Goal: Task Accomplishment & Management: Complete application form

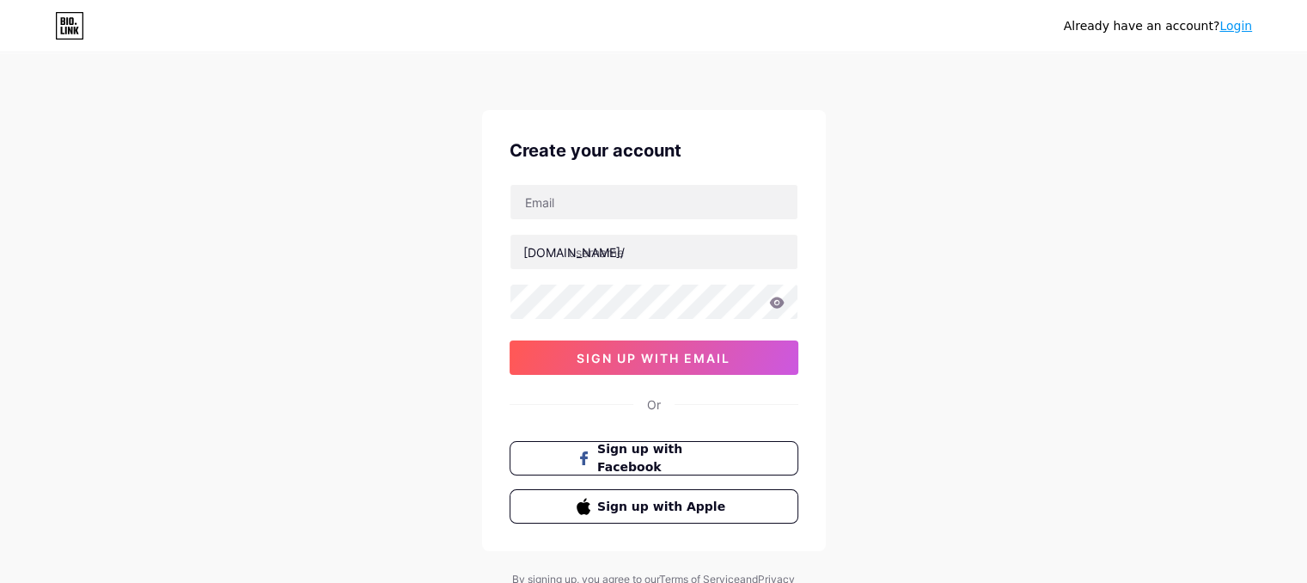
type input "[EMAIL_ADDRESS][DOMAIN_NAME]"
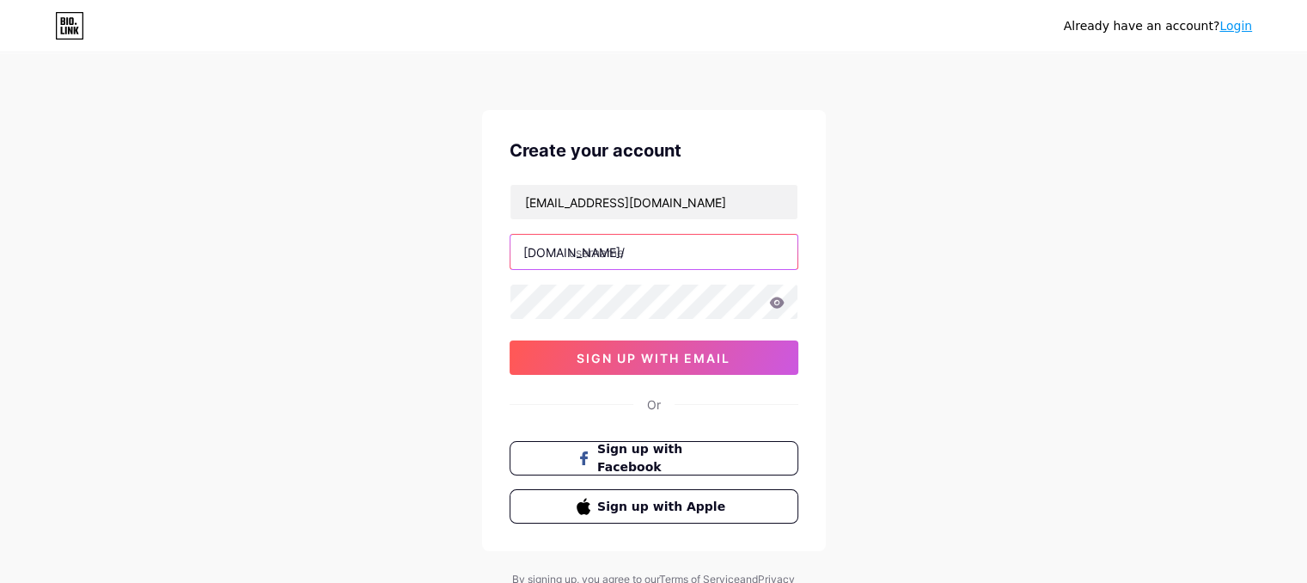
click at [577, 255] on input "text" at bounding box center [653, 252] width 287 height 34
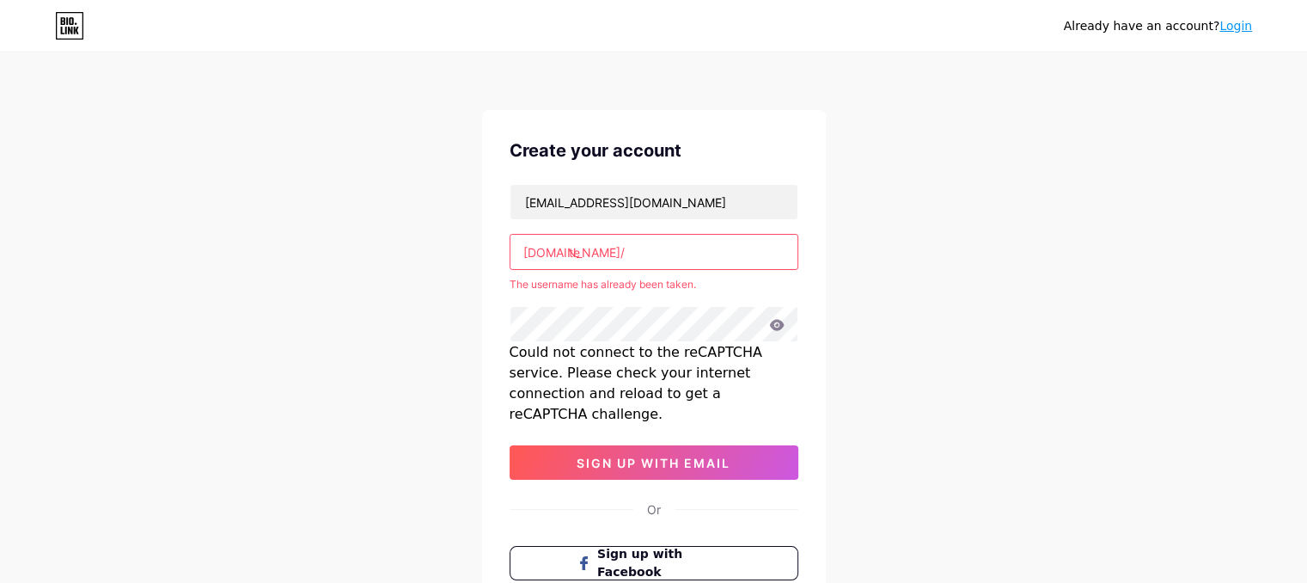
type input "t"
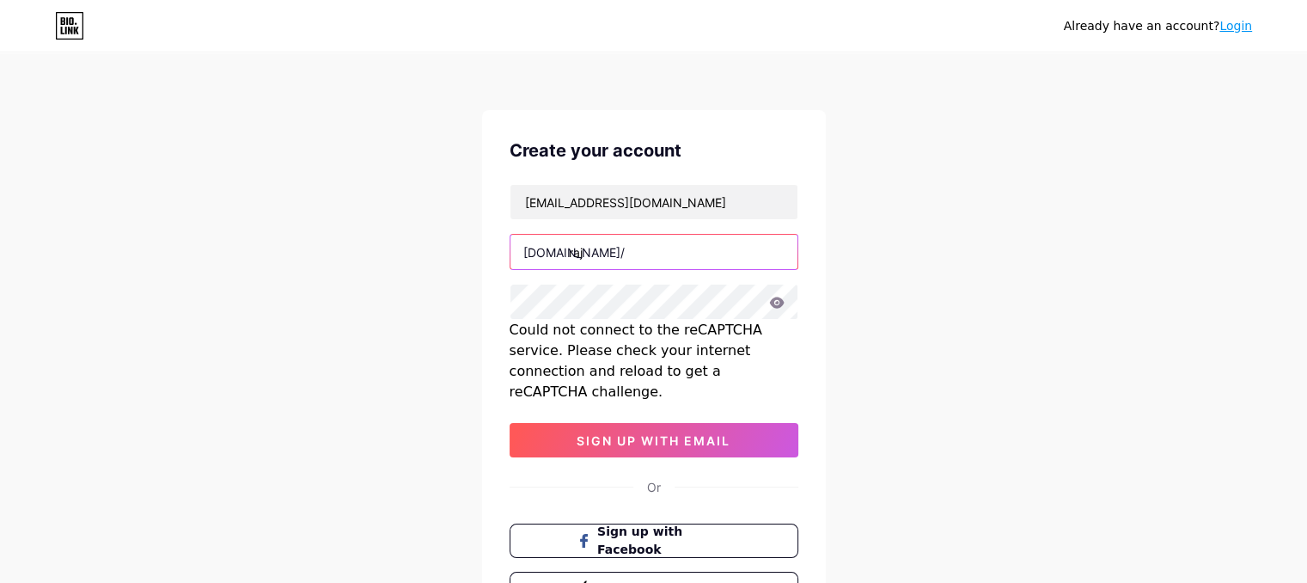
type input "raj"
click at [780, 300] on icon at bounding box center [776, 301] width 15 height 11
click at [780, 307] on icon at bounding box center [776, 302] width 15 height 12
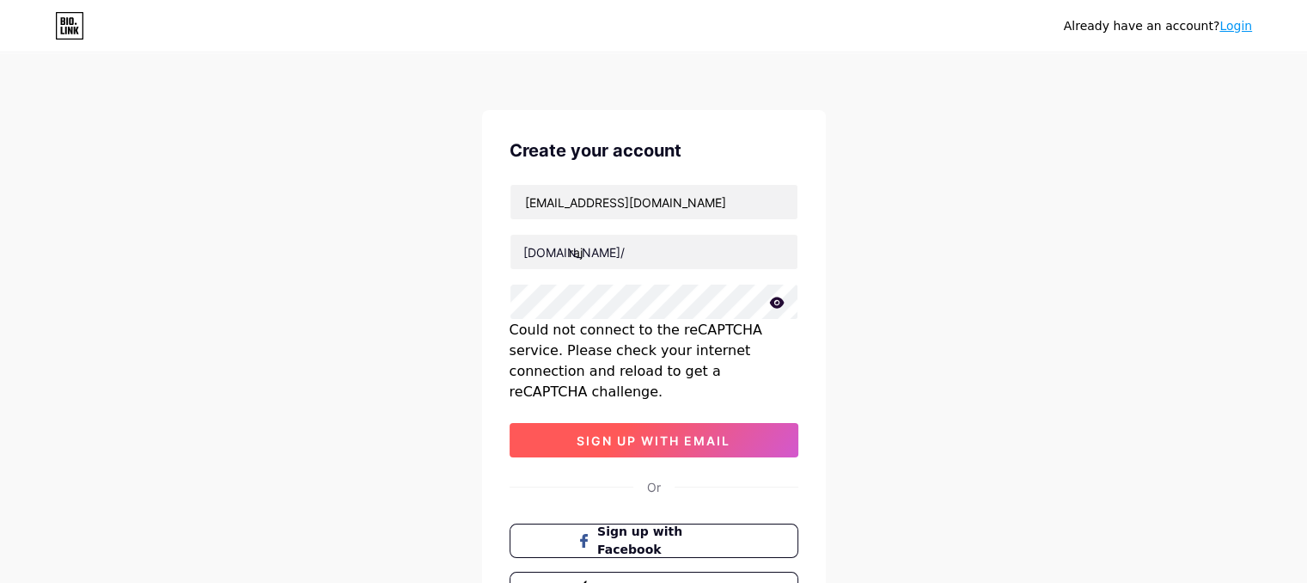
click at [685, 431] on button "sign up with email" at bounding box center [654, 440] width 289 height 34
click at [773, 304] on icon at bounding box center [776, 301] width 15 height 11
click at [773, 304] on icon at bounding box center [775, 303] width 15 height 12
click at [773, 304] on icon at bounding box center [776, 301] width 15 height 11
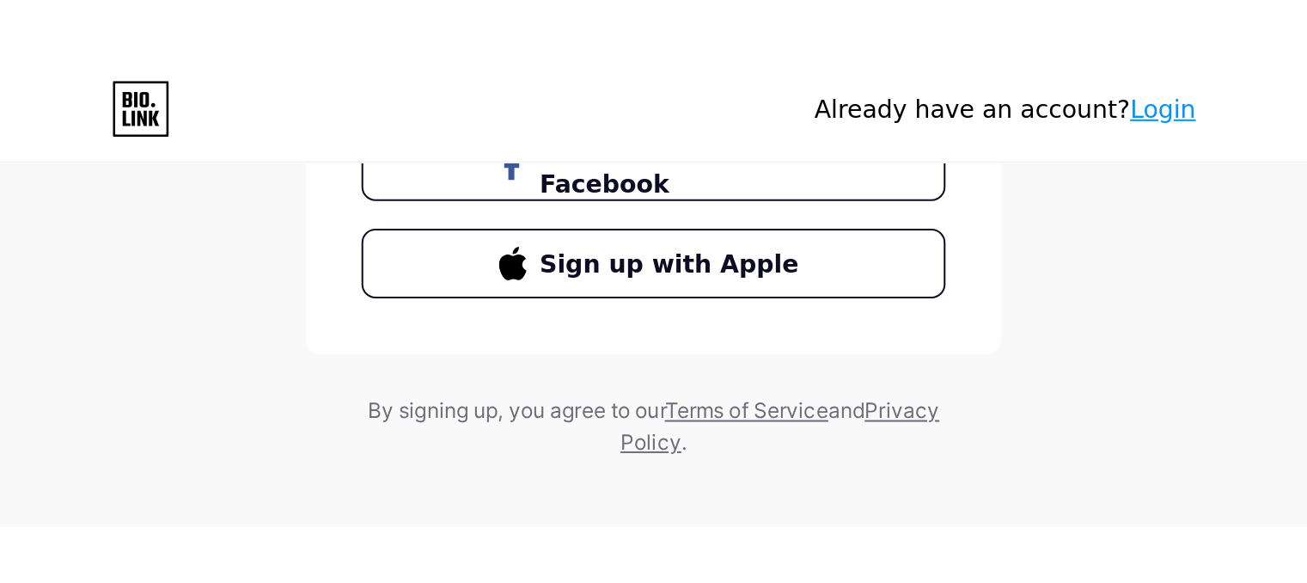
scroll to position [136, 0]
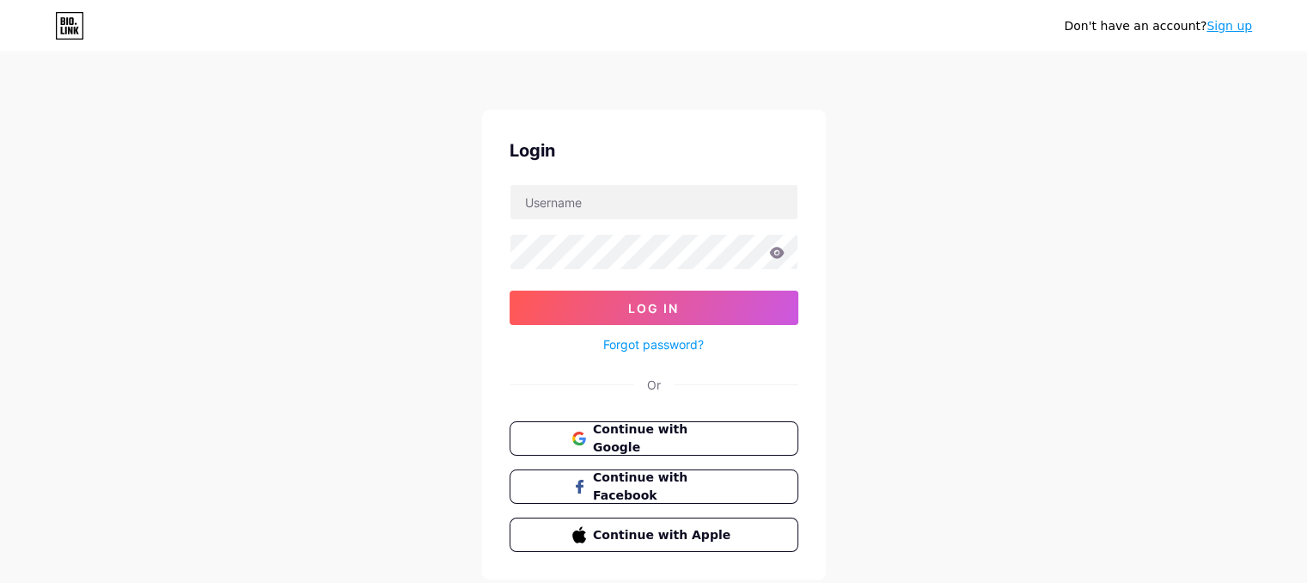
click at [1238, 20] on link "Sign up" at bounding box center [1230, 26] width 46 height 14
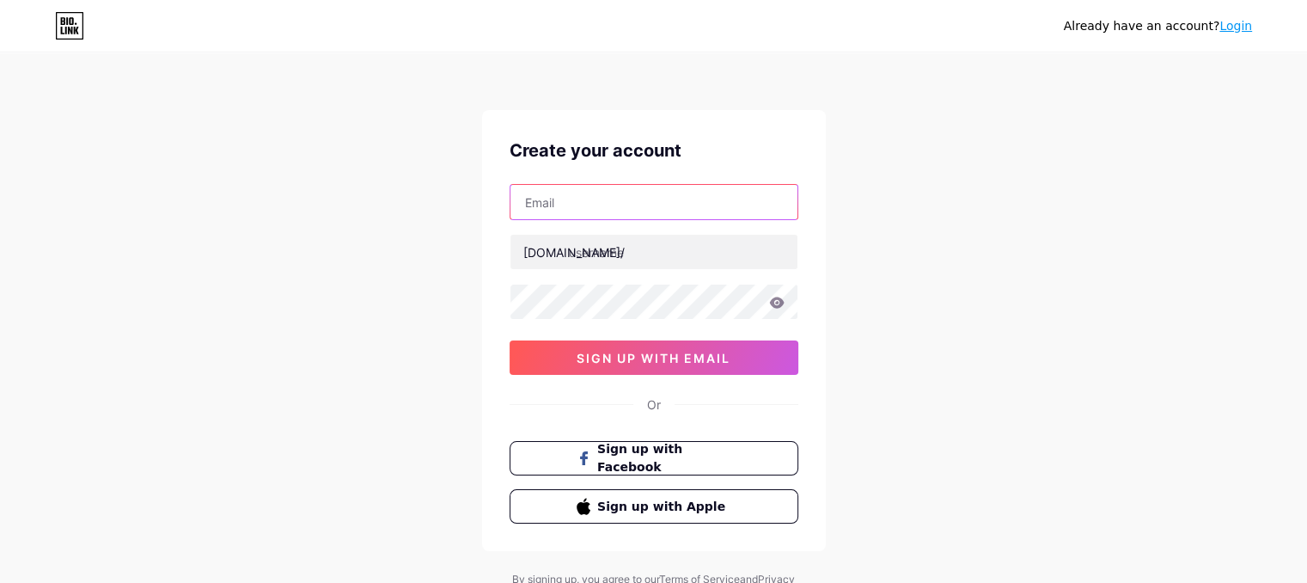
click at [655, 211] on input "text" at bounding box center [653, 202] width 287 height 34
type input "[EMAIL_ADDRESS][DOMAIN_NAME]"
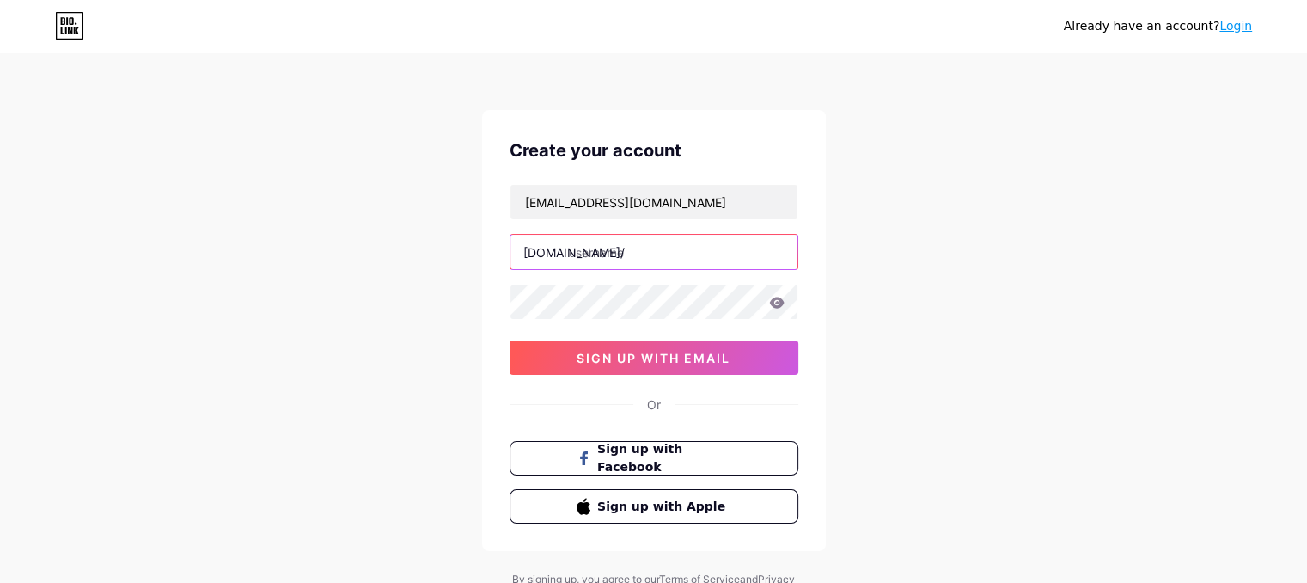
click at [604, 249] on input "text" at bounding box center [653, 252] width 287 height 34
type input "j"
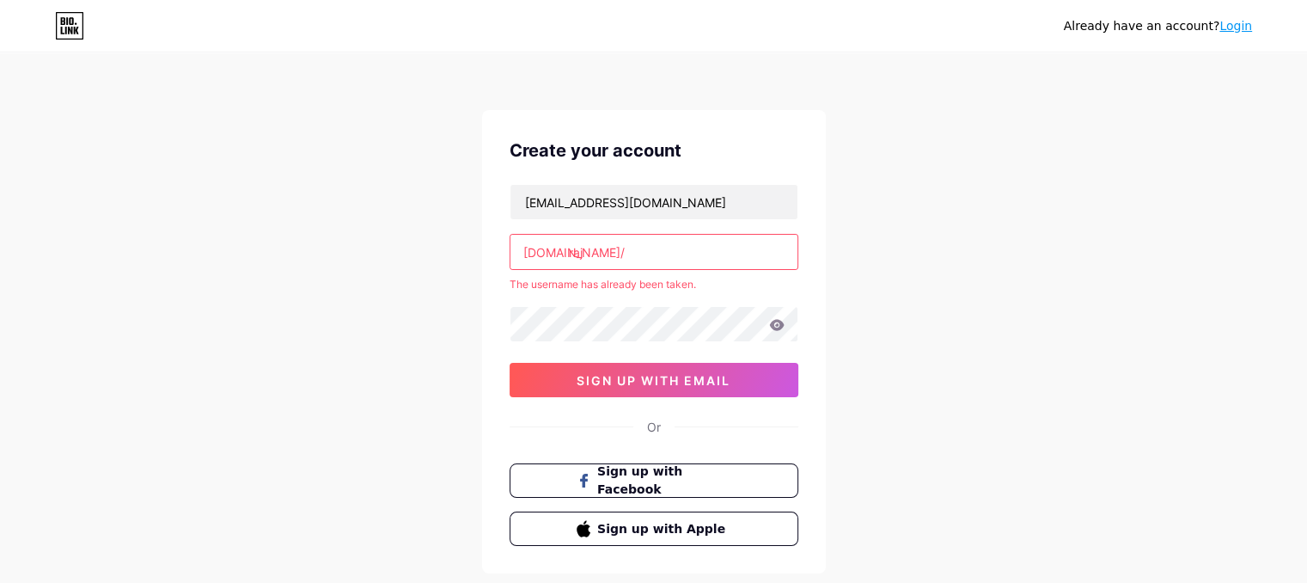
click at [584, 252] on input "raj" at bounding box center [653, 252] width 287 height 34
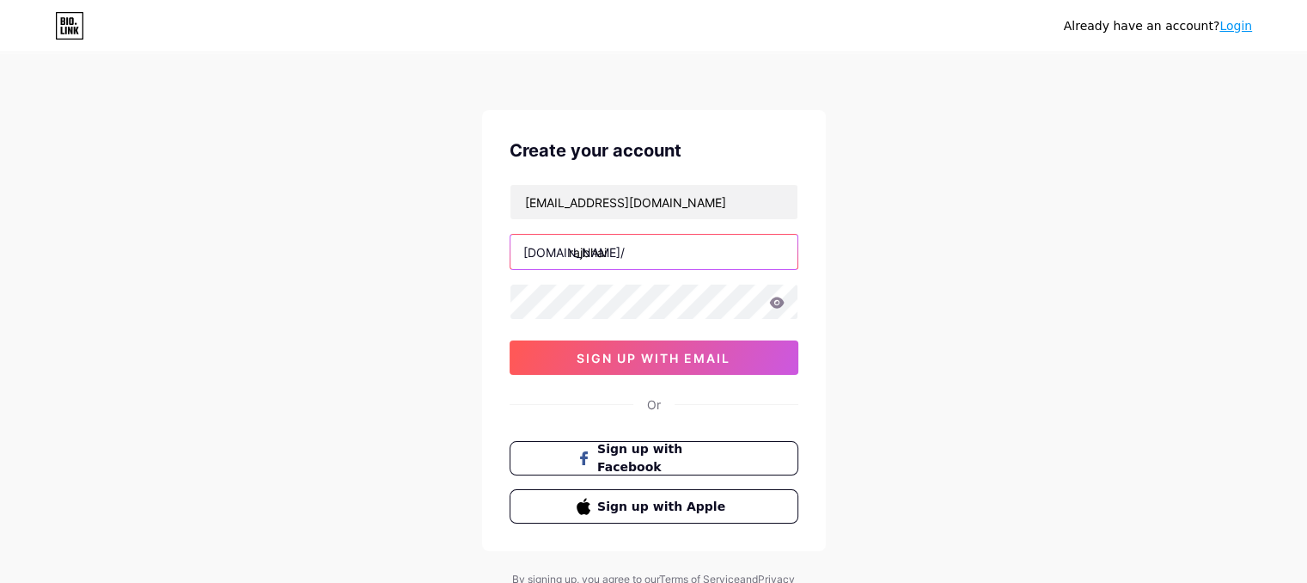
click at [572, 248] on input "rajbhai" at bounding box center [653, 252] width 287 height 34
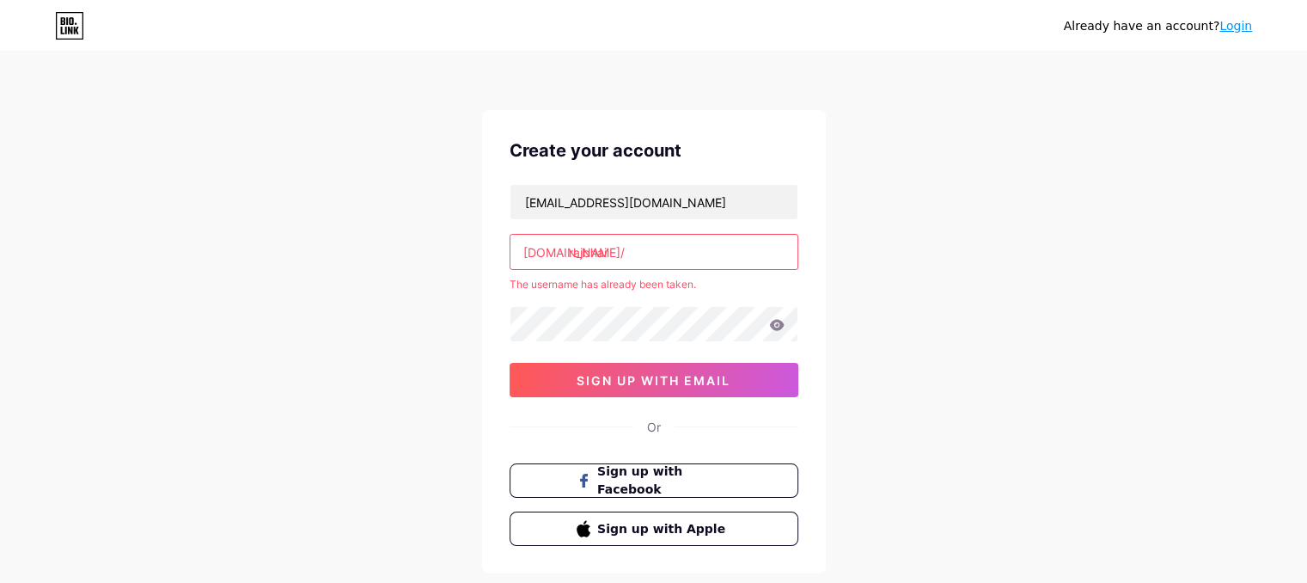
click at [616, 253] on input "rajbhai" at bounding box center [653, 252] width 287 height 34
type input "r"
click at [610, 252] on input "rajbhai" at bounding box center [653, 252] width 287 height 34
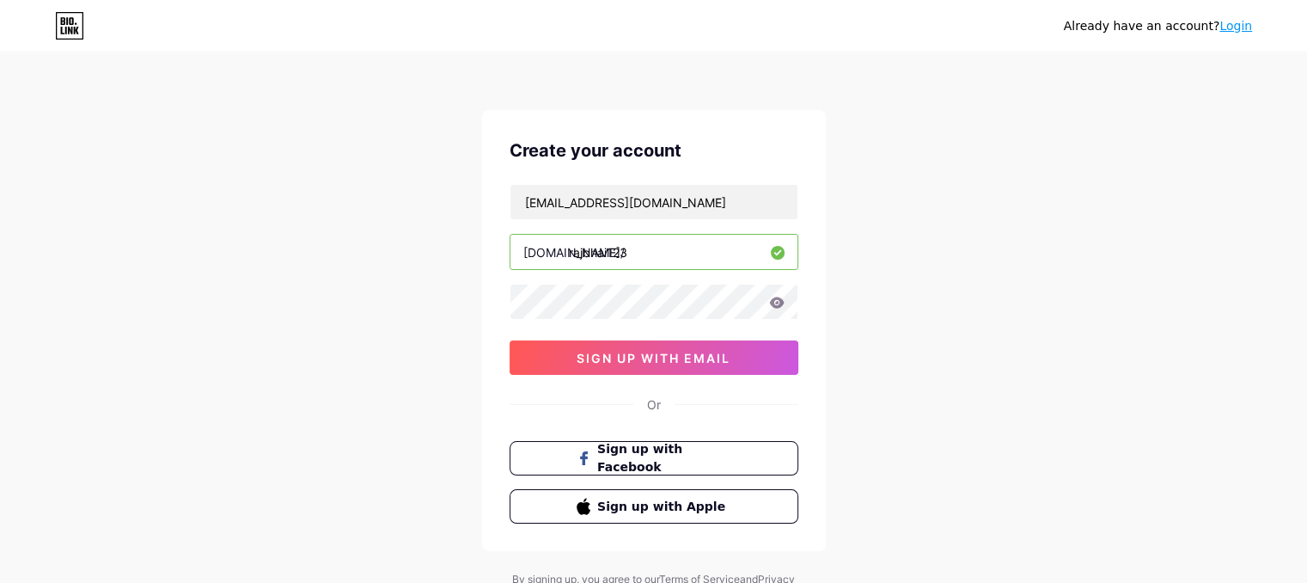
type input "rajbhai123"
click at [605, 362] on span "sign up with email" at bounding box center [654, 358] width 154 height 15
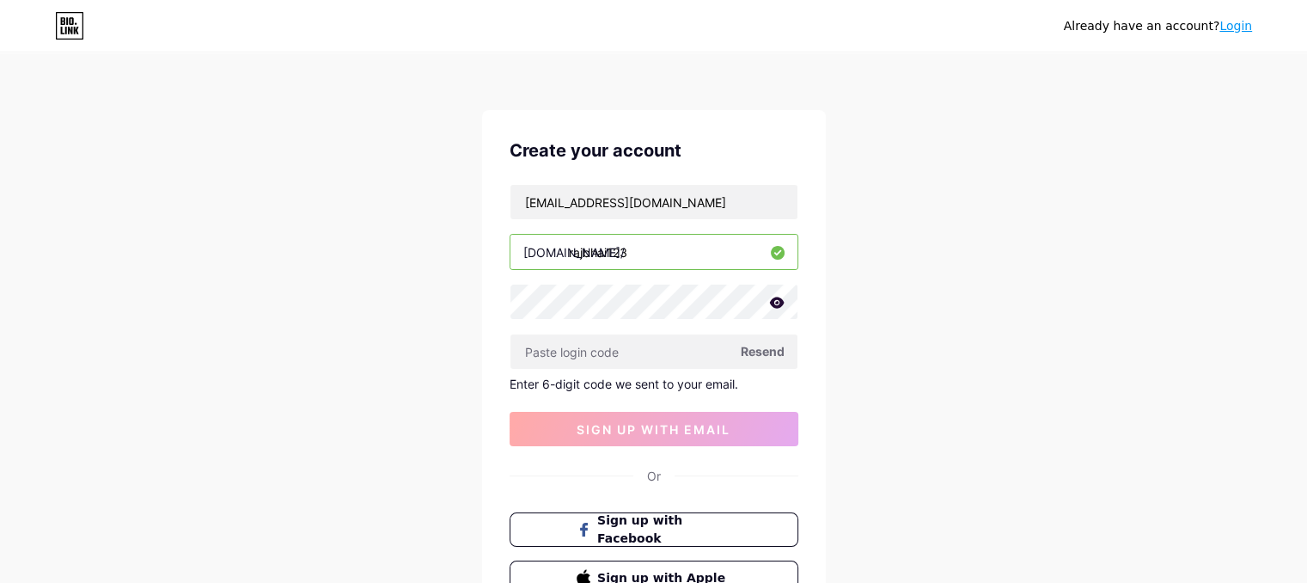
click at [762, 356] on span "Resend" at bounding box center [763, 351] width 44 height 18
click at [660, 205] on input "[EMAIL_ADDRESS][DOMAIN_NAME]" at bounding box center [653, 202] width 287 height 34
type input "r"
click at [660, 205] on input "text" at bounding box center [653, 202] width 287 height 34
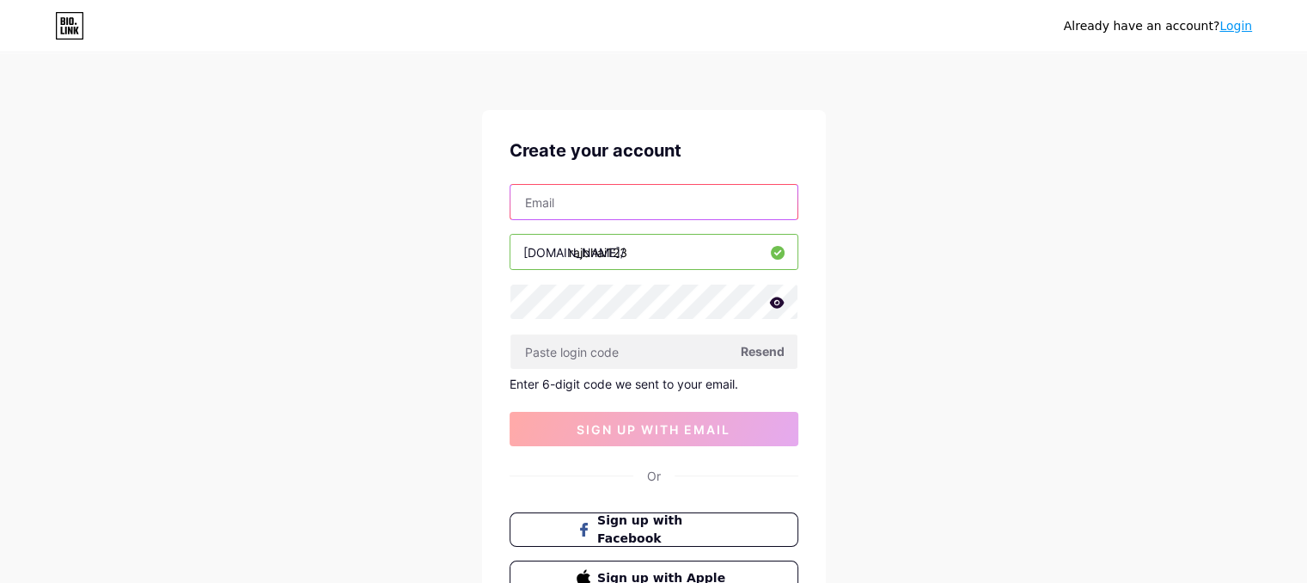
type input "rkhan07254@gmail.com"
drag, startPoint x: 646, startPoint y: 255, endPoint x: 544, endPoint y: 258, distance: 102.3
click at [544, 258] on div "bio.link/ rajbhai123" at bounding box center [654, 252] width 289 height 36
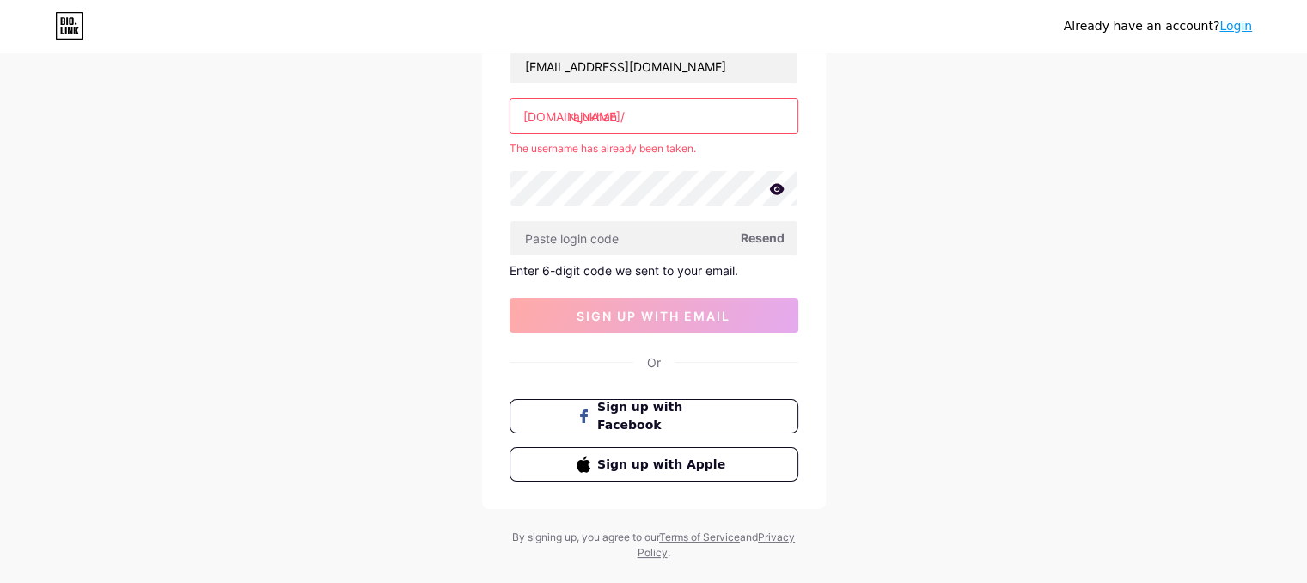
scroll to position [168, 0]
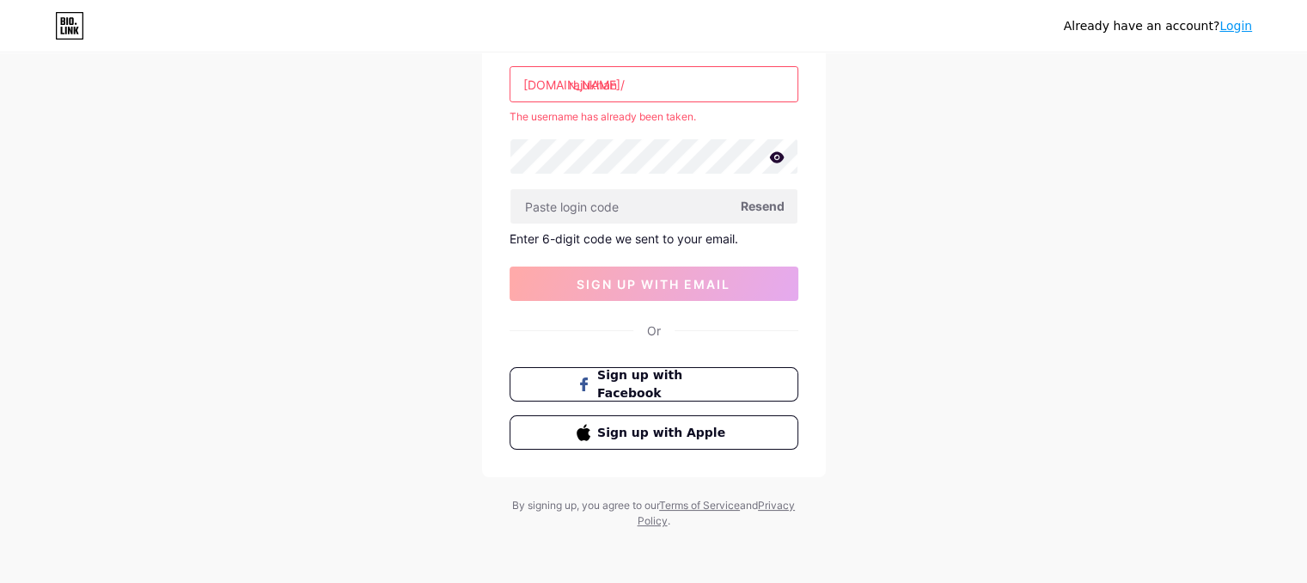
click at [619, 87] on input "rajukhan" at bounding box center [653, 84] width 287 height 34
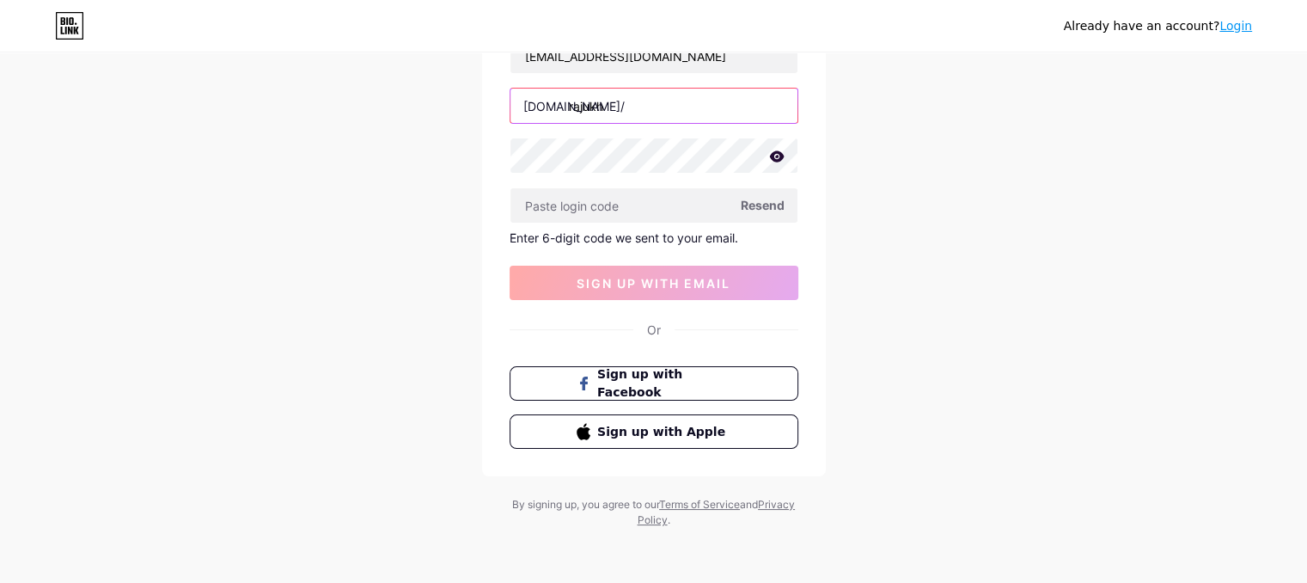
scroll to position [144, 0]
type input "rajukhan"
click at [743, 211] on span "Resend" at bounding box center [763, 207] width 44 height 18
